Goal: Information Seeking & Learning: Check status

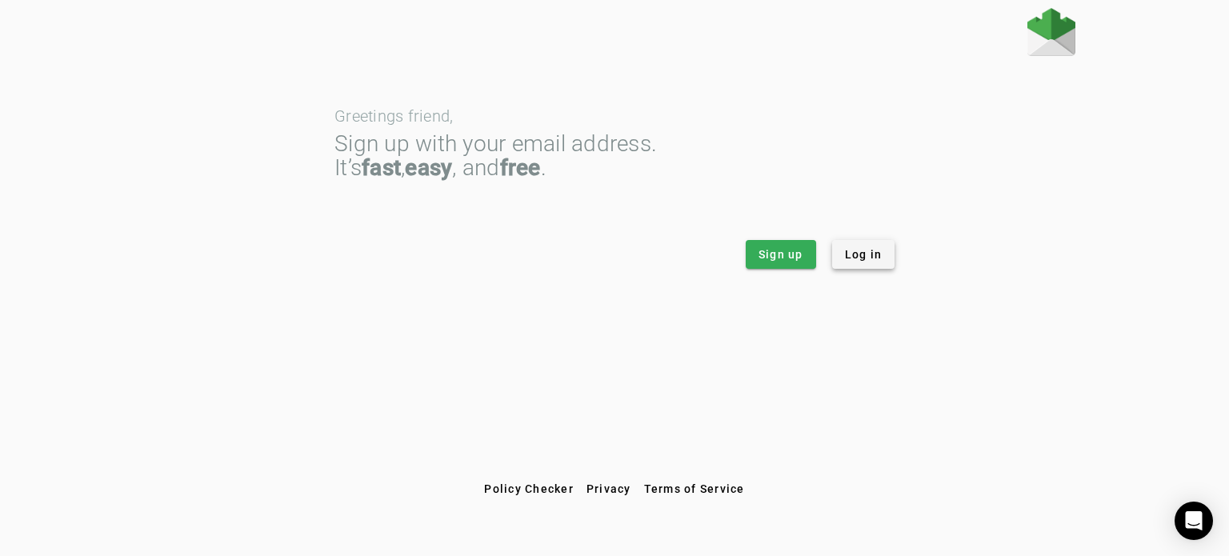
click at [873, 268] on span at bounding box center [863, 254] width 63 height 38
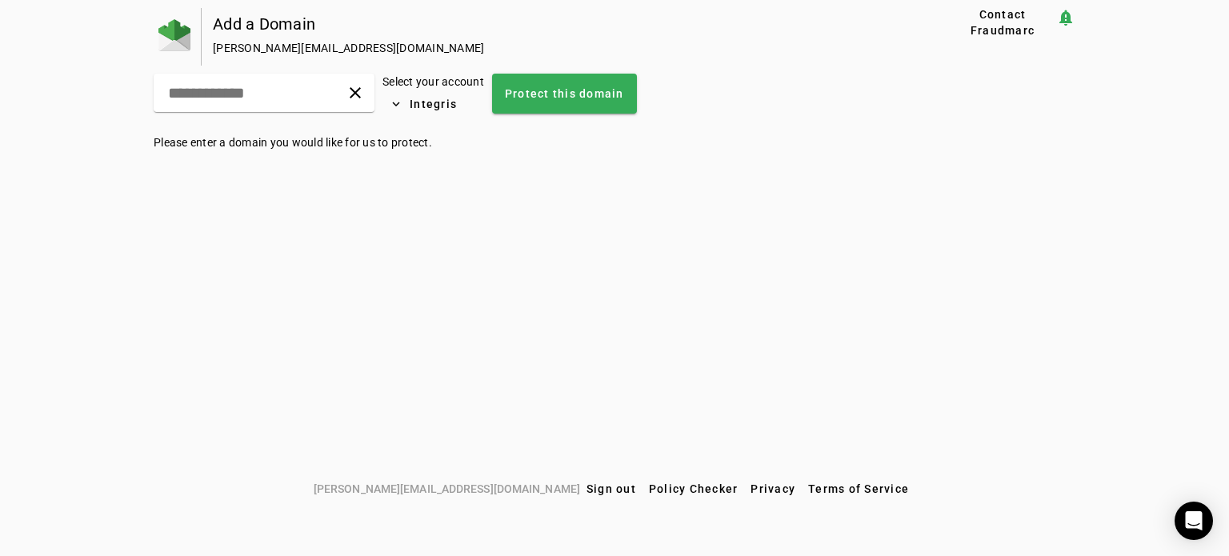
click at [191, 32] on div at bounding box center [178, 37] width 48 height 58
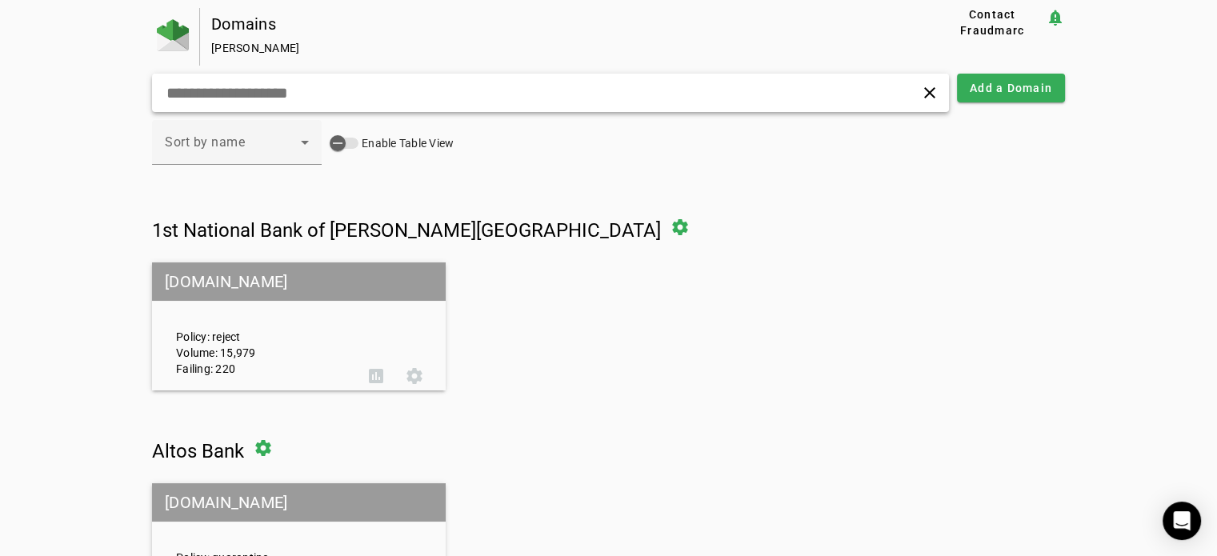
click at [342, 78] on div "clear" at bounding box center [550, 93] width 797 height 38
click at [331, 86] on input "text" at bounding box center [384, 92] width 438 height 19
click at [301, 92] on input "text" at bounding box center [384, 92] width 438 height 19
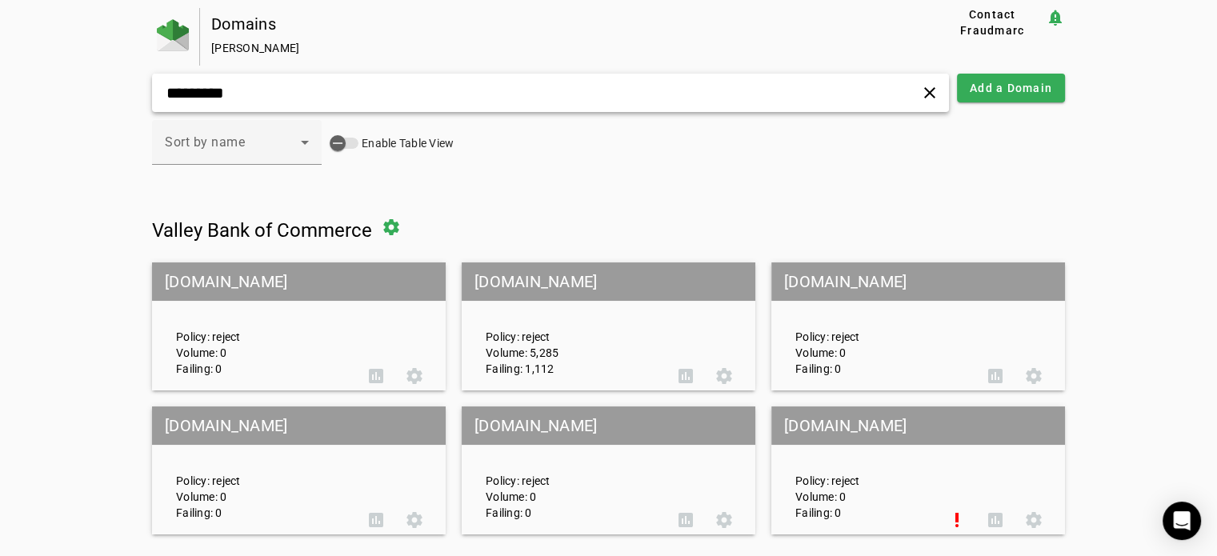
drag, startPoint x: 301, startPoint y: 92, endPoint x: 379, endPoint y: 176, distance: 114.9
click at [301, 92] on input "*********" at bounding box center [384, 92] width 438 height 19
type input "*********"
click at [560, 278] on mat-grid-tile-header "[DOMAIN_NAME]" at bounding box center [609, 281] width 294 height 38
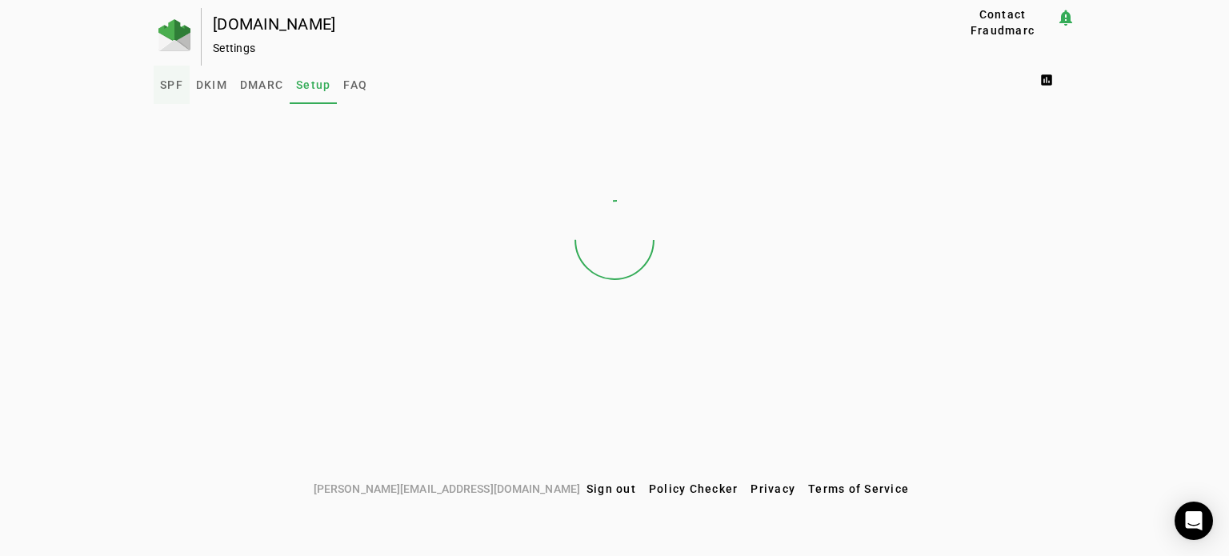
click at [175, 83] on span "SPF" at bounding box center [171, 84] width 23 height 11
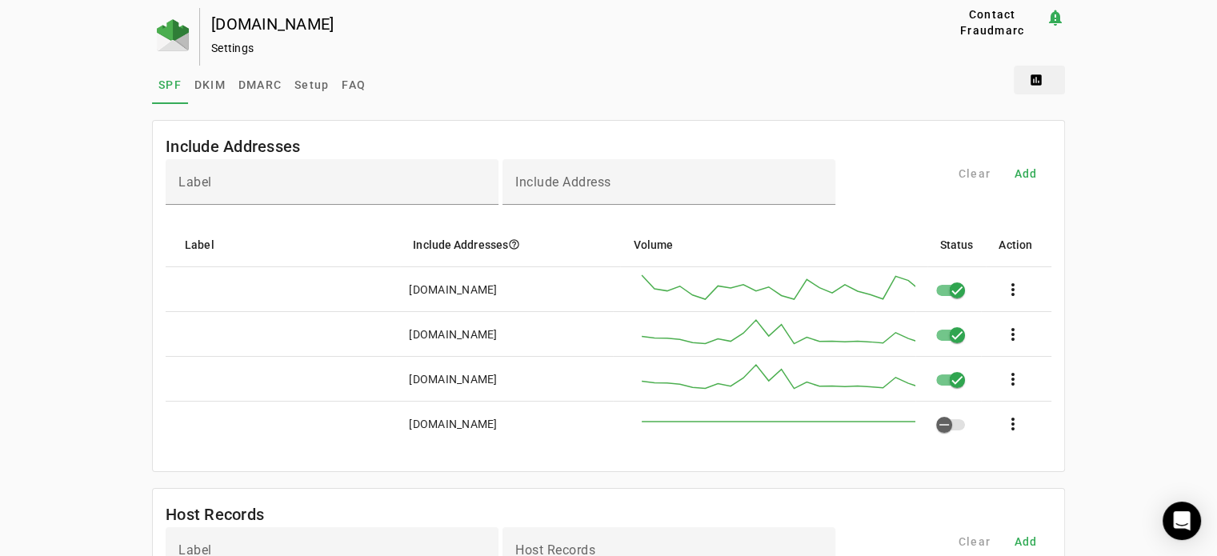
click at [1043, 79] on span at bounding box center [1039, 80] width 51 height 38
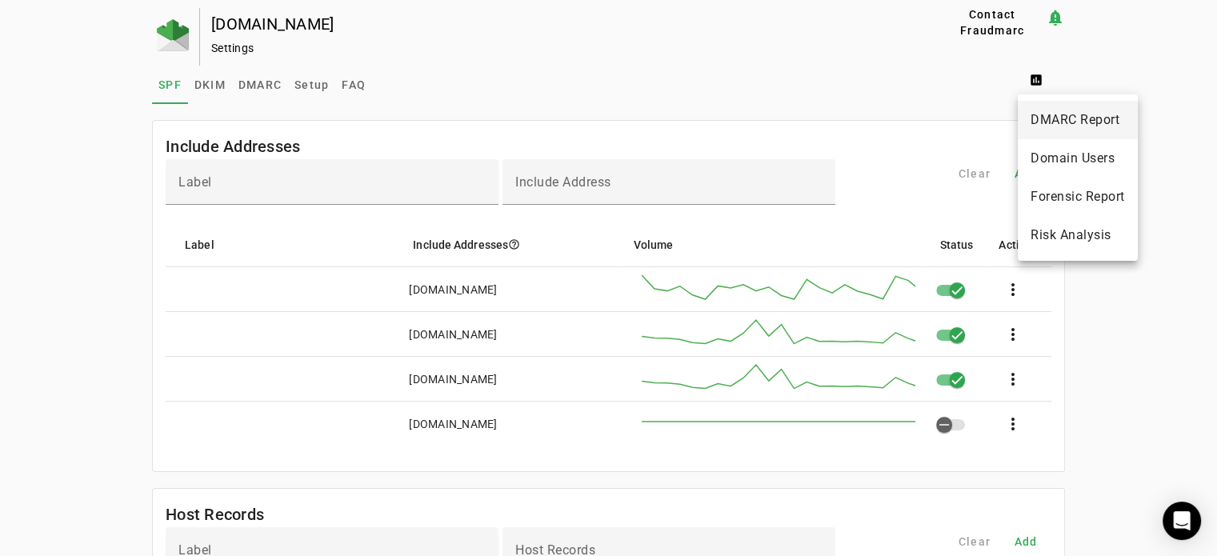
click at [1047, 117] on span "DMARC Report" at bounding box center [1078, 119] width 94 height 19
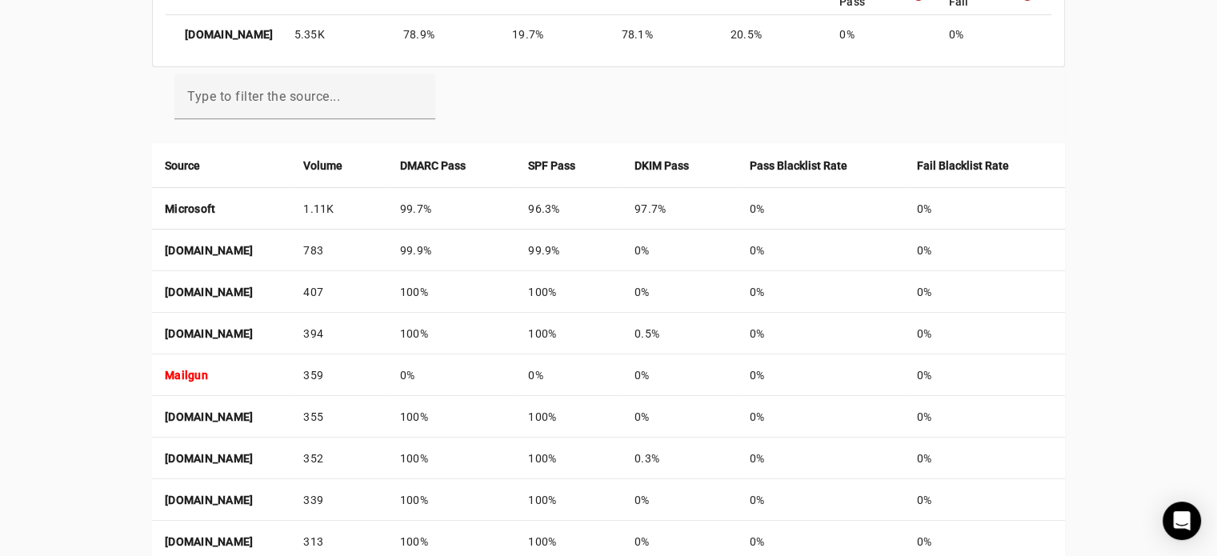
scroll to position [320, 0]
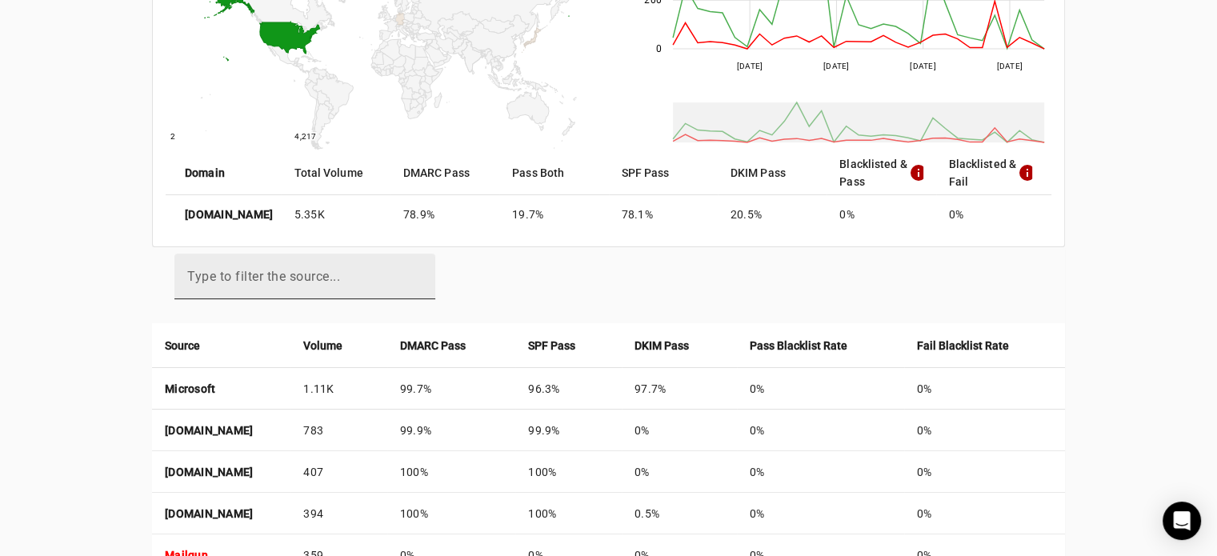
click at [278, 278] on mat-label "Type to filter the source..." at bounding box center [263, 276] width 153 height 15
click at [278, 278] on input "Type to filter the source..." at bounding box center [304, 283] width 235 height 19
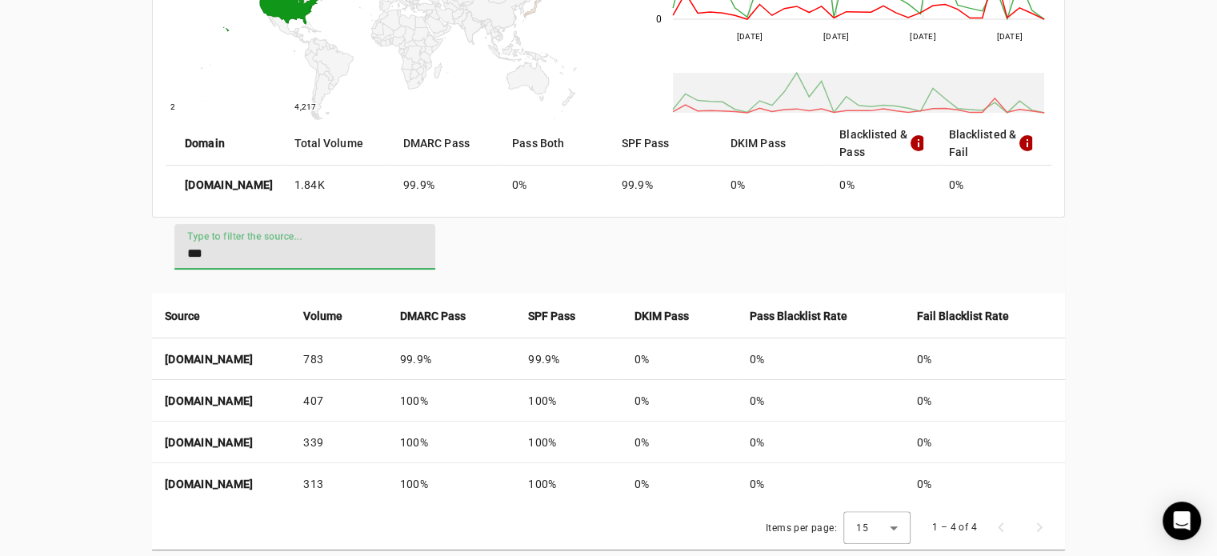
scroll to position [375, 0]
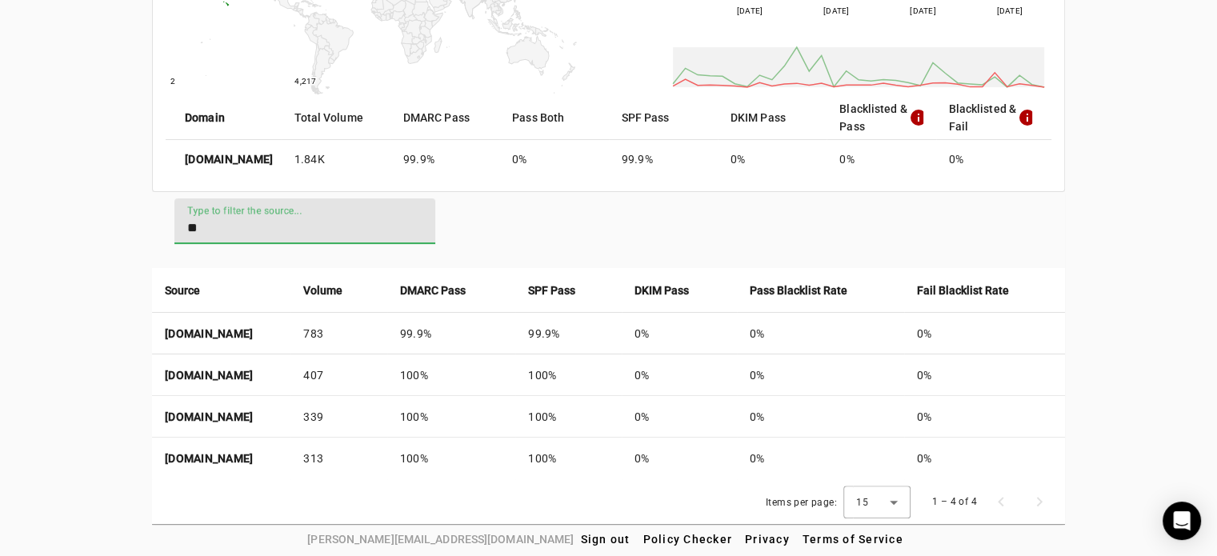
type input "*"
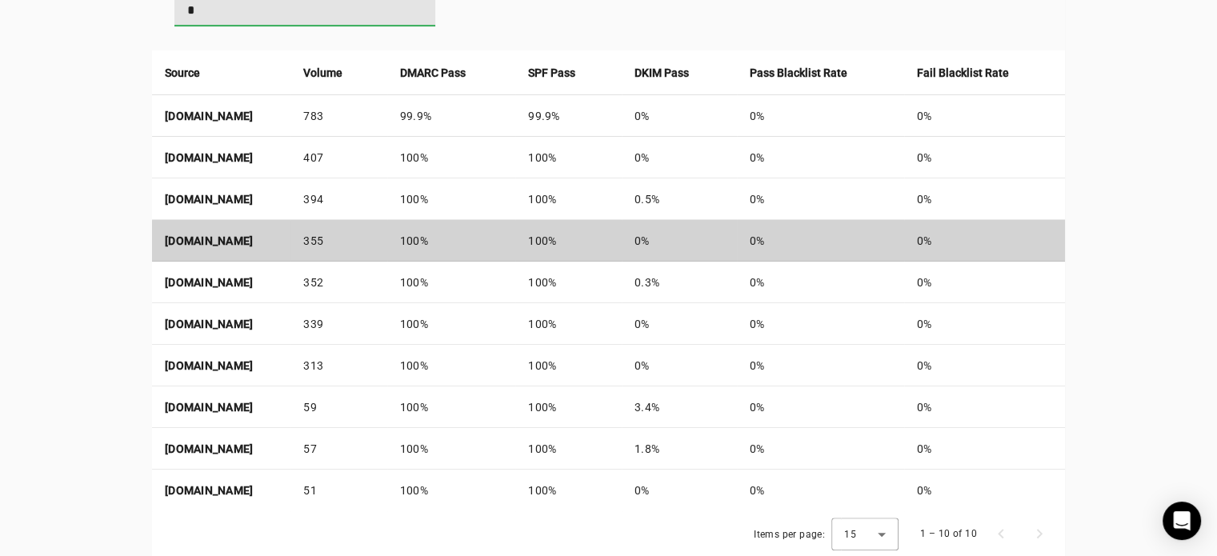
scroll to position [625, 0]
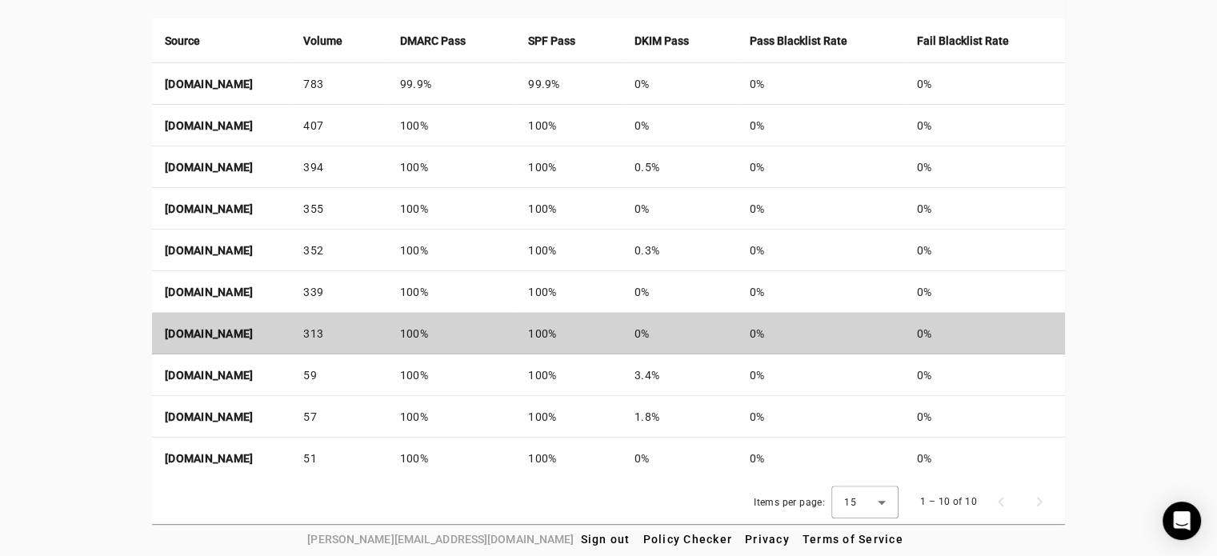
type input "*"
